Goal: Task Accomplishment & Management: Complete application form

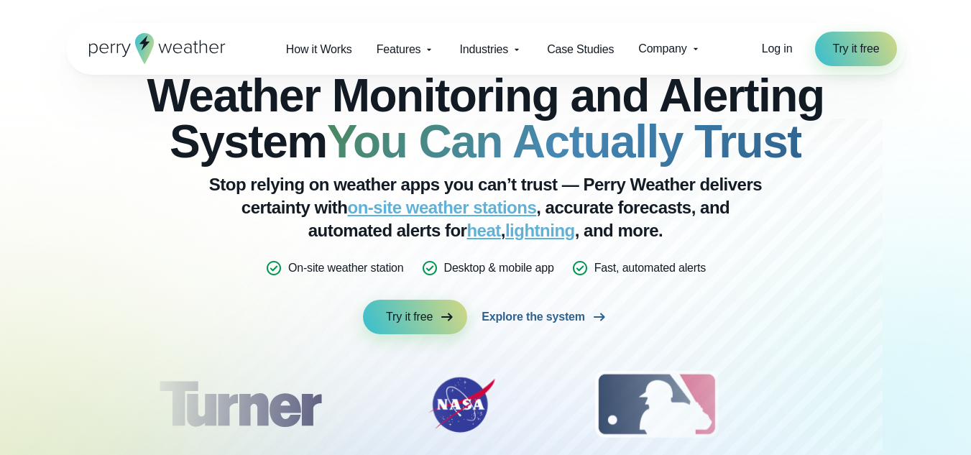
scroll to position [72, 0]
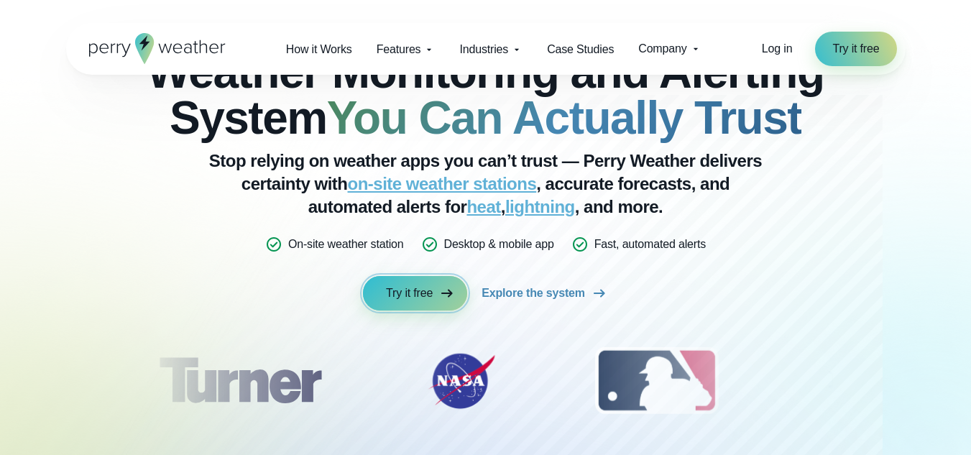
click at [437, 285] on link "Try it free" at bounding box center [415, 293] width 104 height 34
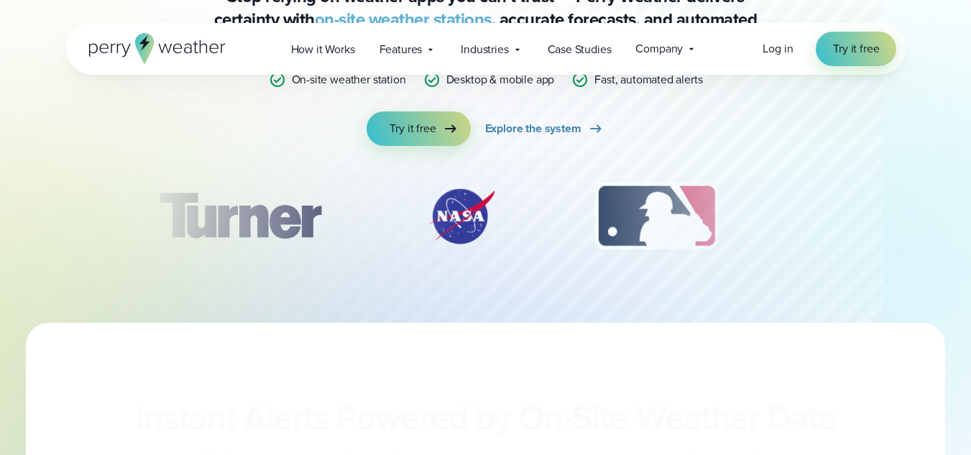
scroll to position [287, 0]
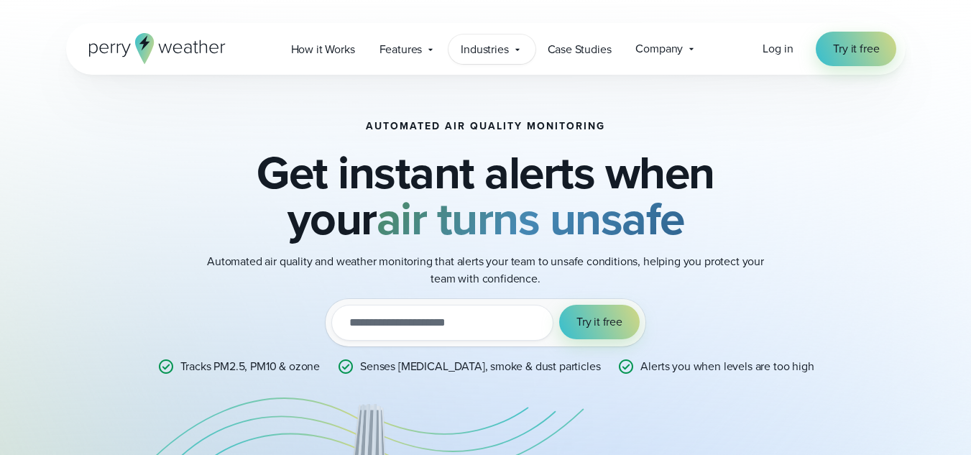
click at [490, 60] on div "Industries Featured Case Study How PGA of America is Prioritizing Golfer Safety…" at bounding box center [491, 48] width 86 height 29
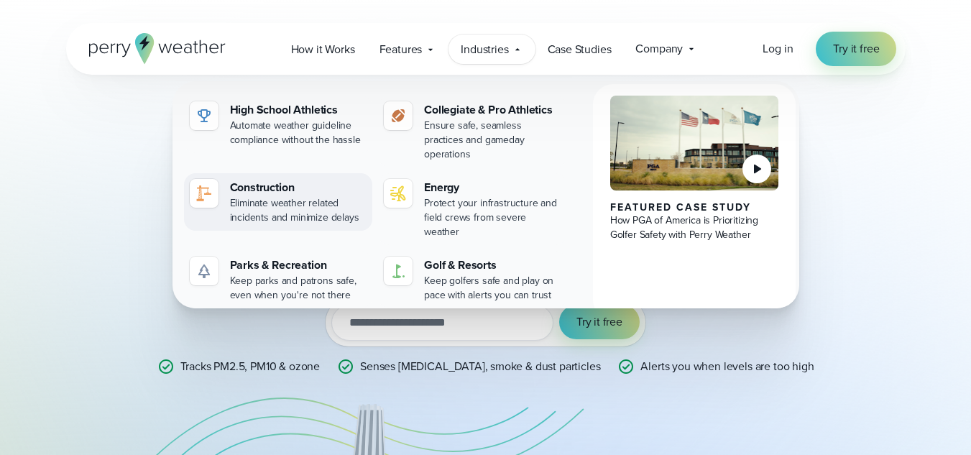
click at [275, 179] on div "Construction" at bounding box center [298, 187] width 137 height 17
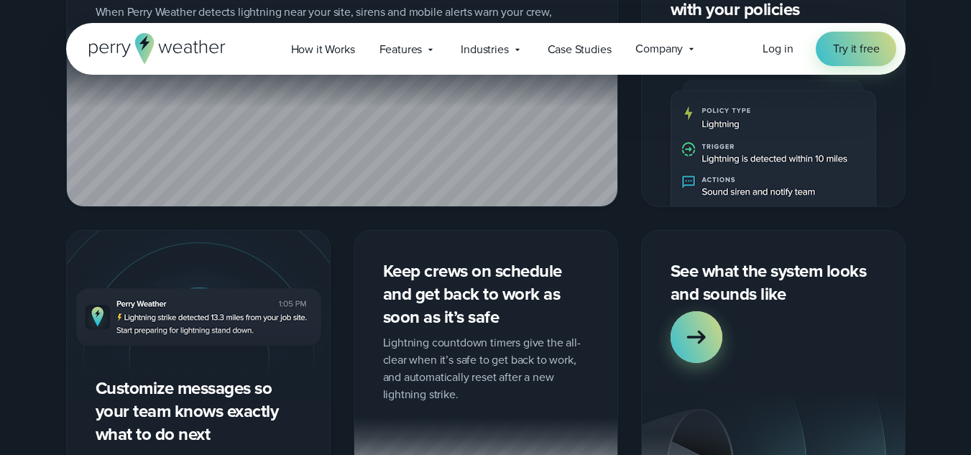
scroll to position [1724, 0]
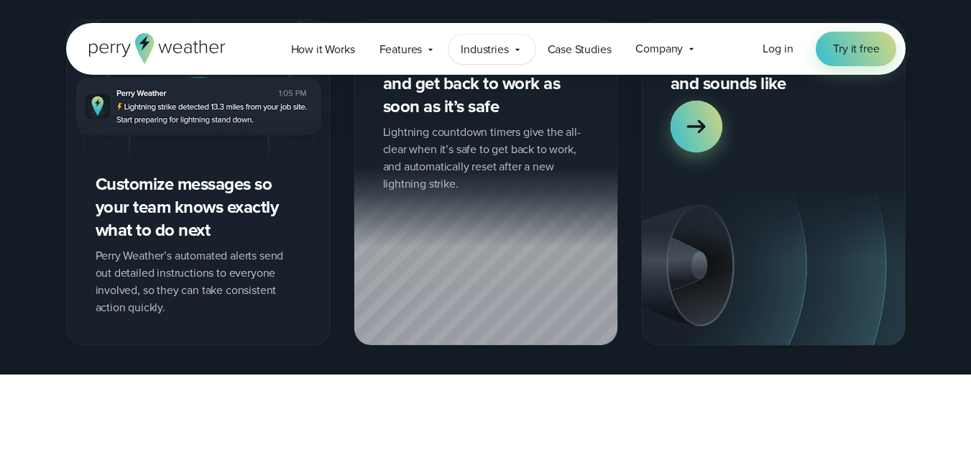
click at [504, 48] on span "Industries" at bounding box center [484, 49] width 47 height 17
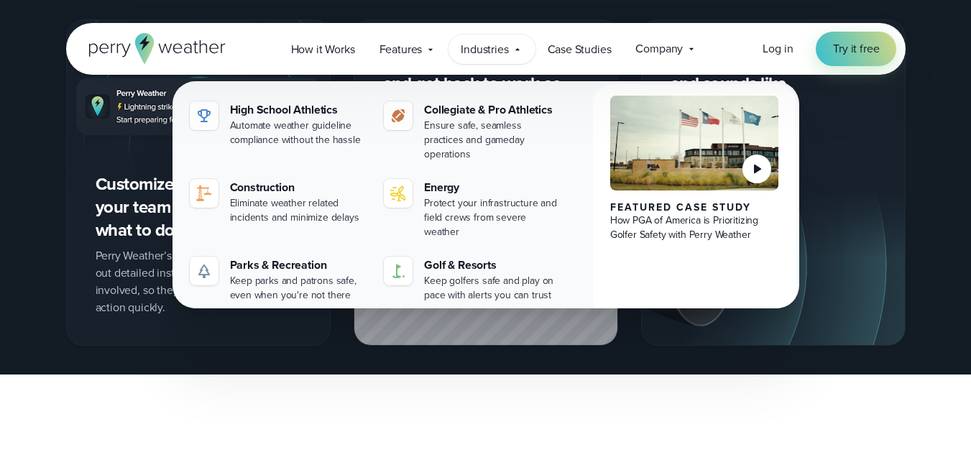
click at [504, 48] on span "Industries" at bounding box center [484, 49] width 47 height 17
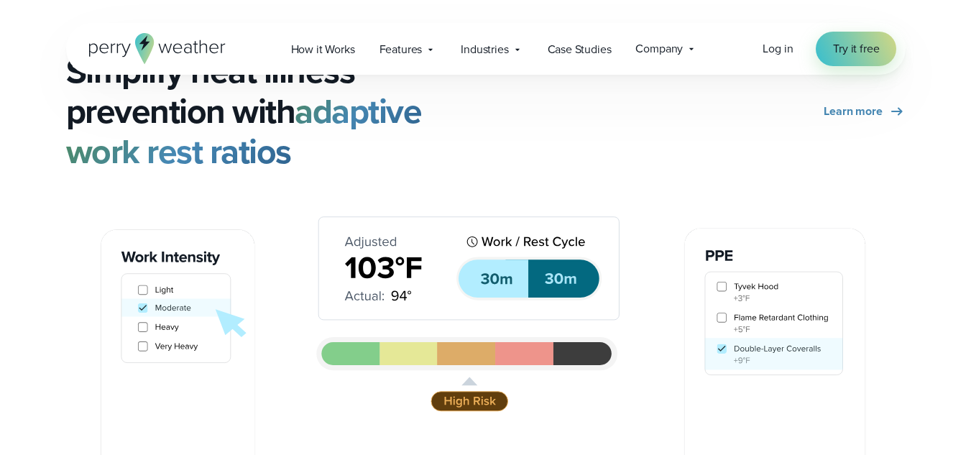
scroll to position [2155, 0]
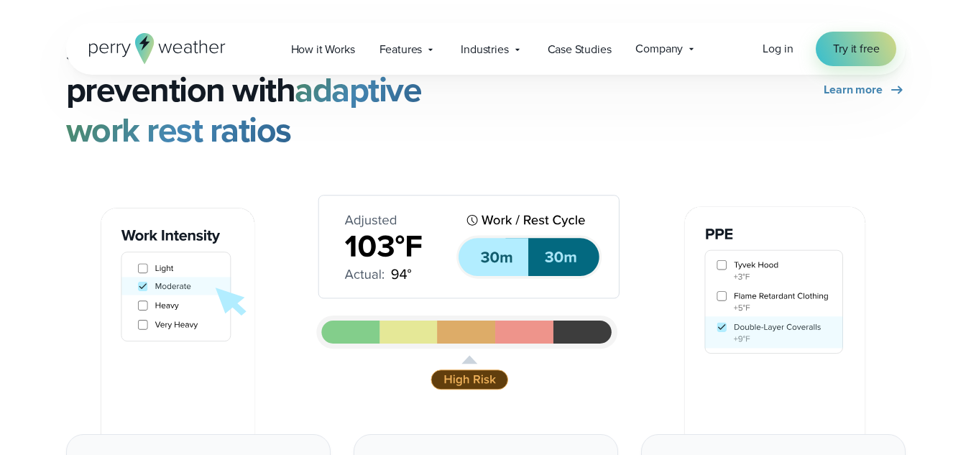
click at [722, 265] on img at bounding box center [485, 292] width 839 height 284
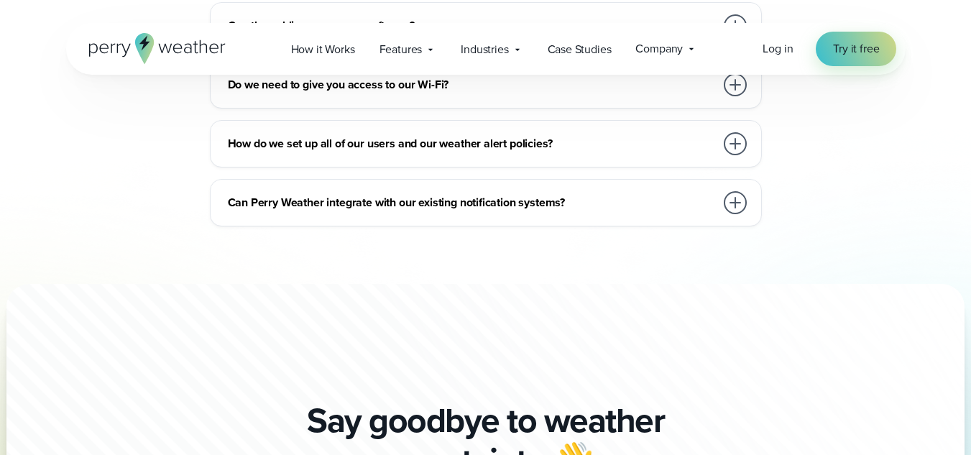
scroll to position [8694, 0]
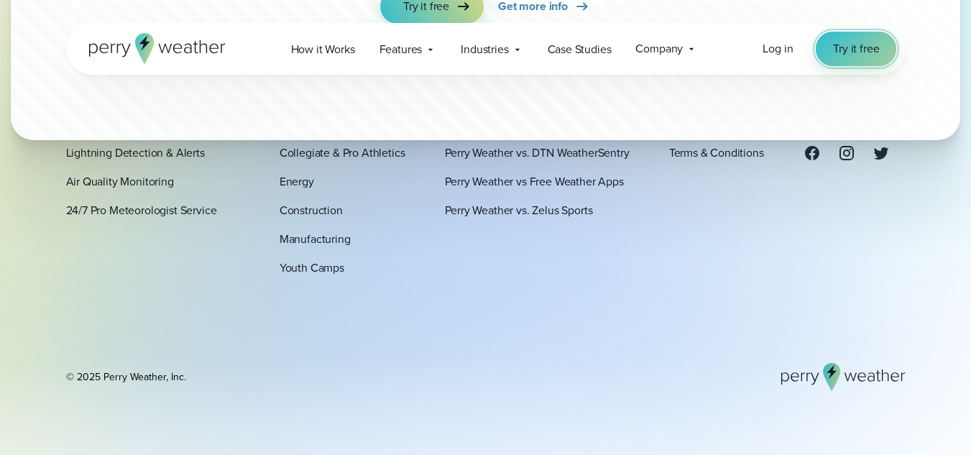
click at [831, 58] on link "Try it free" at bounding box center [855, 49] width 80 height 34
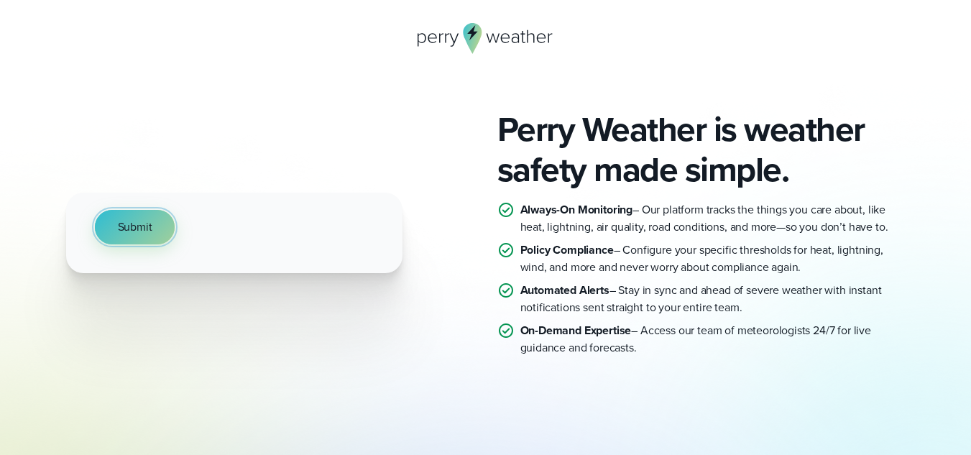
click at [126, 221] on span "Submit" at bounding box center [135, 226] width 34 height 17
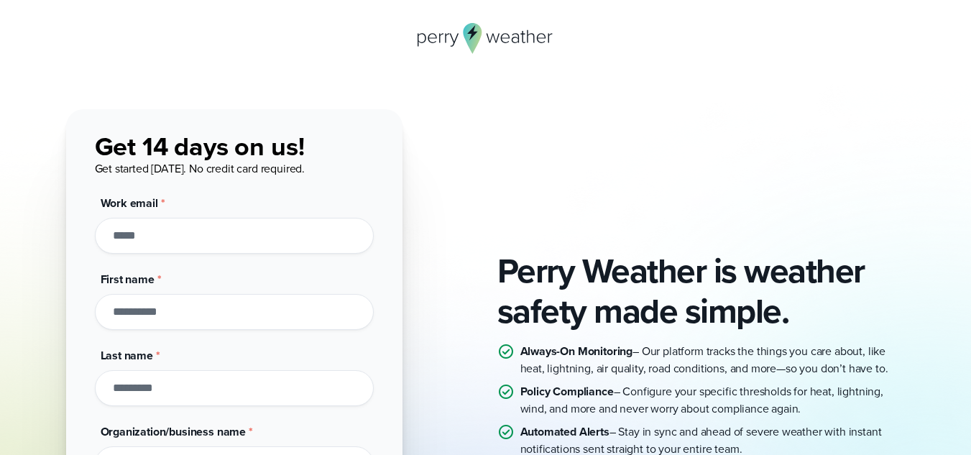
click at [167, 236] on input "Work email *" at bounding box center [234, 236] width 279 height 36
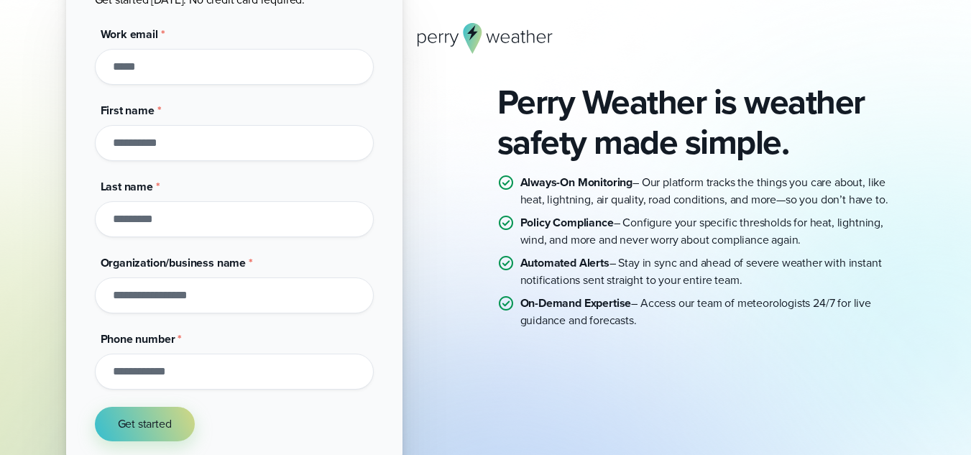
scroll to position [144, 0]
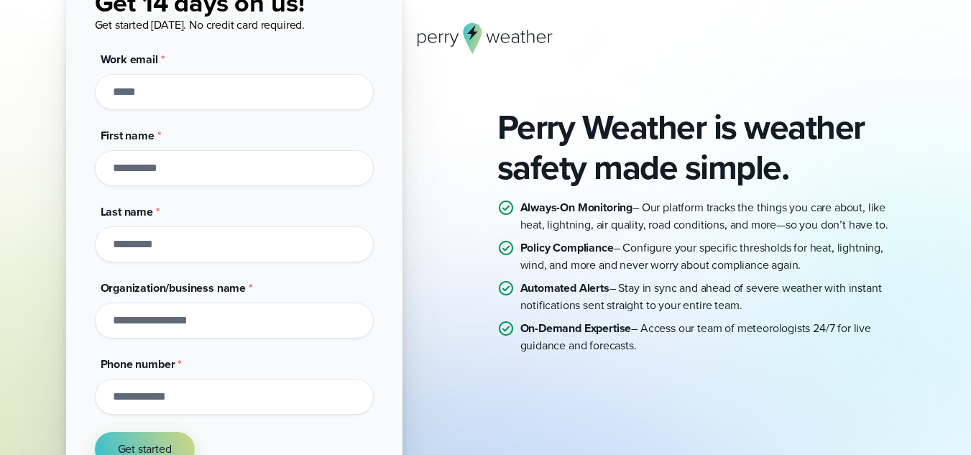
click at [251, 83] on input "Work email *" at bounding box center [234, 92] width 279 height 36
type input "**********"
click at [221, 166] on input "First name *" at bounding box center [234, 168] width 279 height 36
type input "***"
click at [189, 316] on input "Organization/business name *" at bounding box center [234, 320] width 279 height 36
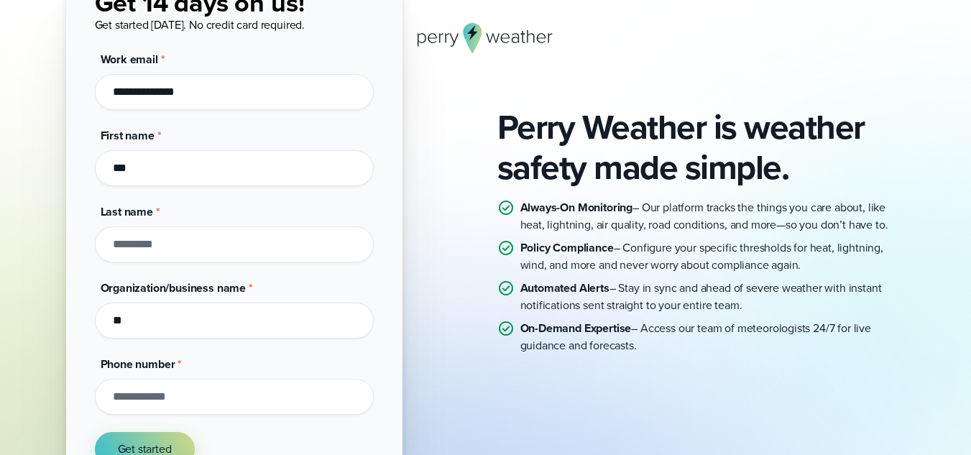
type input "*"
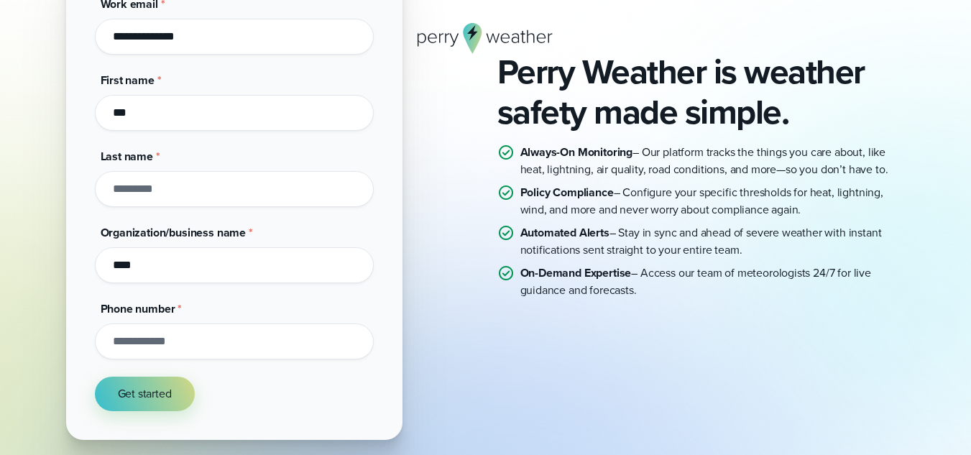
scroll to position [287, 0]
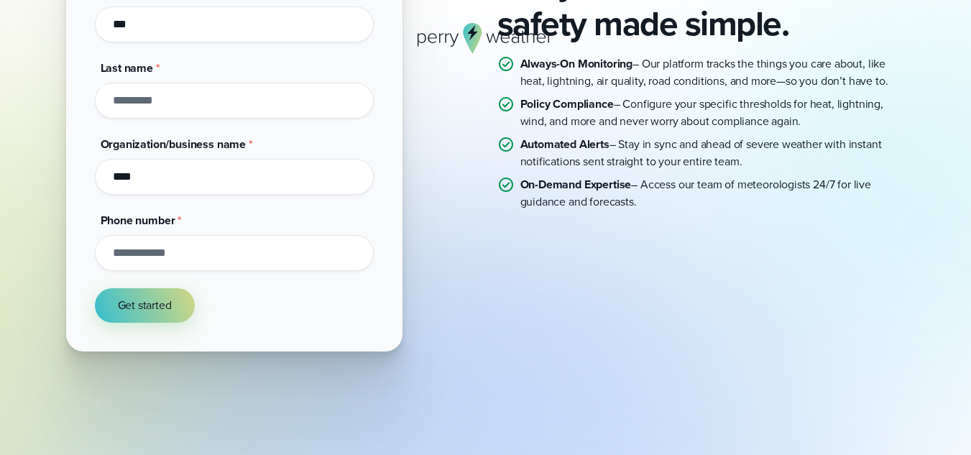
type input "****"
click at [209, 266] on input "Phone number *" at bounding box center [234, 253] width 279 height 36
type input "**********"
click at [155, 309] on span "Get started" at bounding box center [145, 305] width 54 height 17
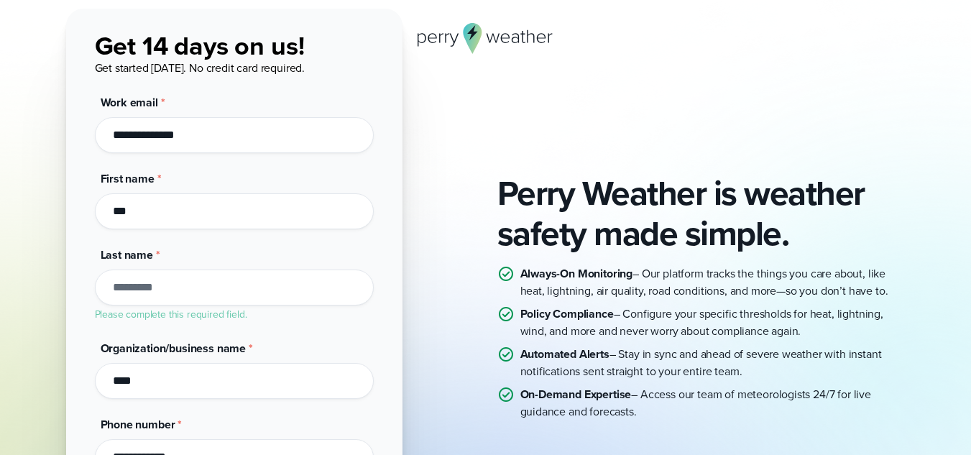
scroll to position [95, 0]
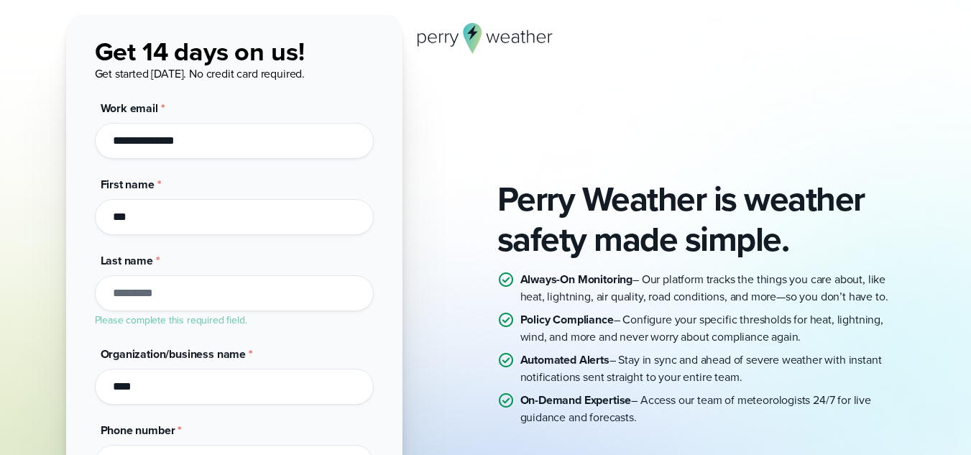
click at [200, 294] on input "Last name *" at bounding box center [234, 293] width 279 height 36
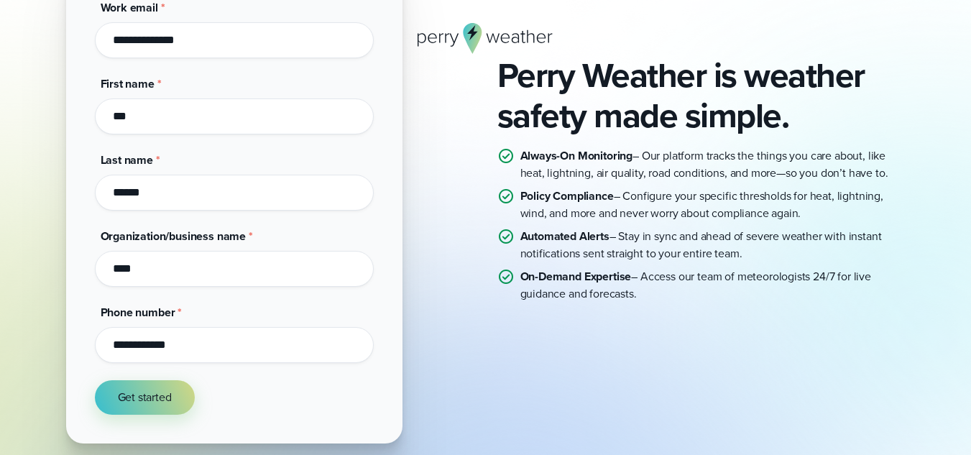
scroll to position [344, 0]
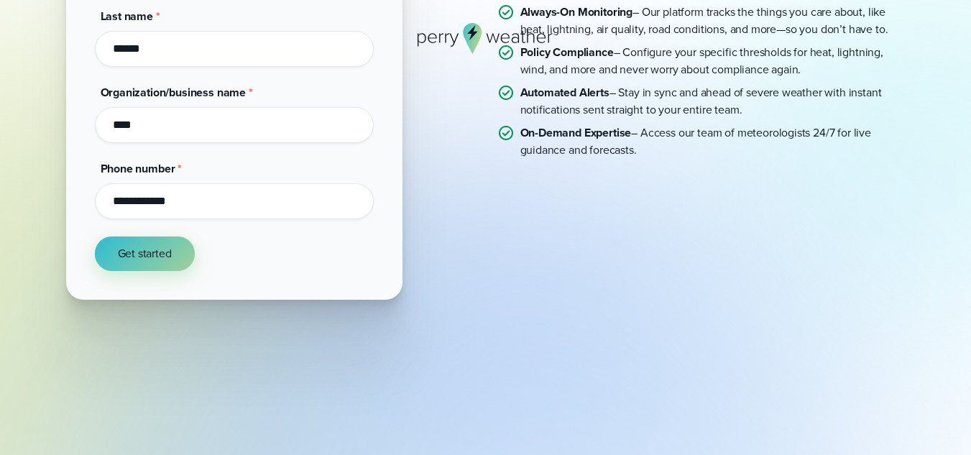
type input "******"
click at [139, 249] on span "Get started" at bounding box center [145, 253] width 54 height 17
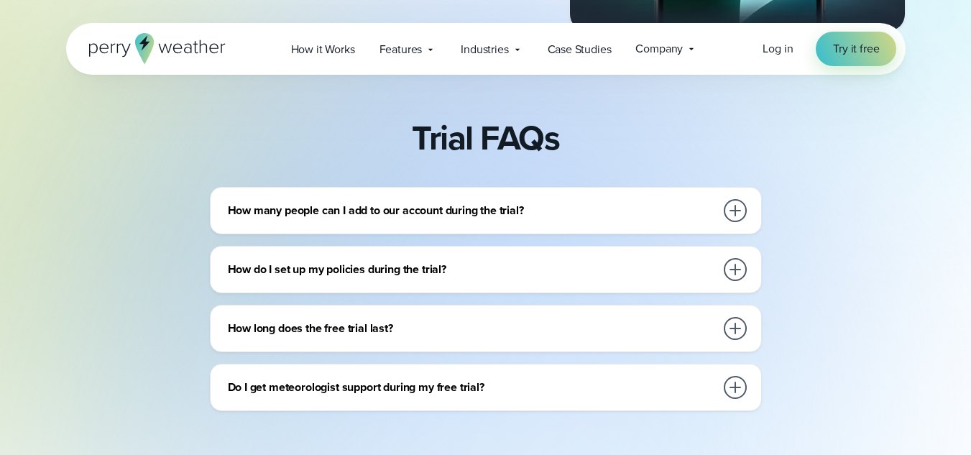
scroll to position [533, 0]
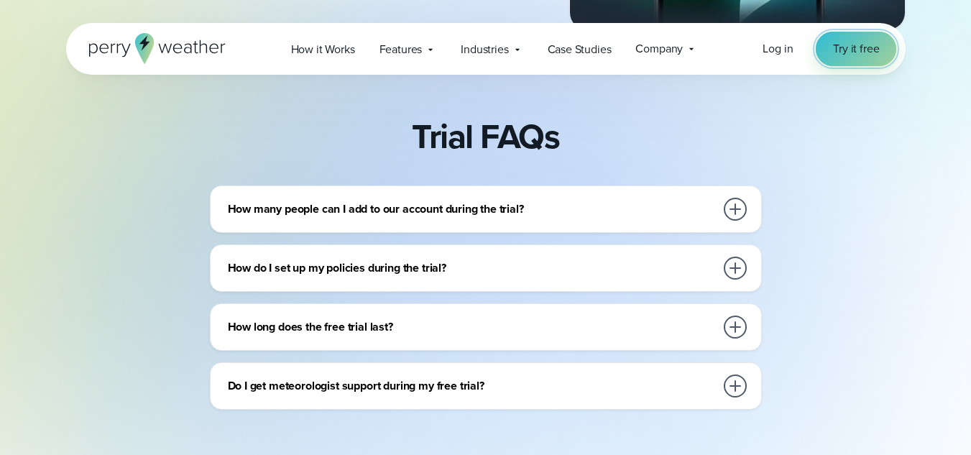
click at [887, 52] on link "Try it free" at bounding box center [855, 49] width 80 height 34
